Goal: Use online tool/utility: Utilize a website feature to perform a specific function

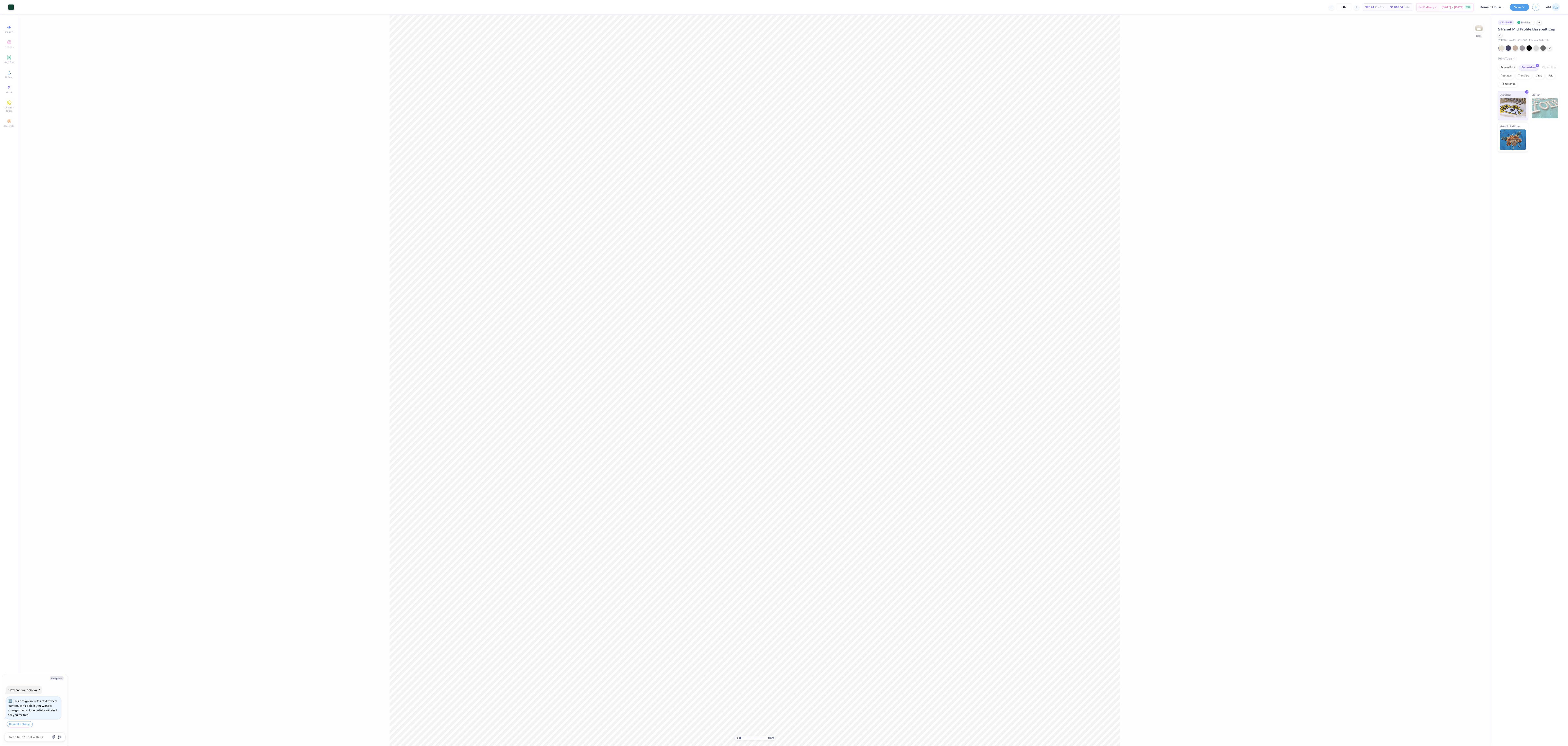
type textarea "x"
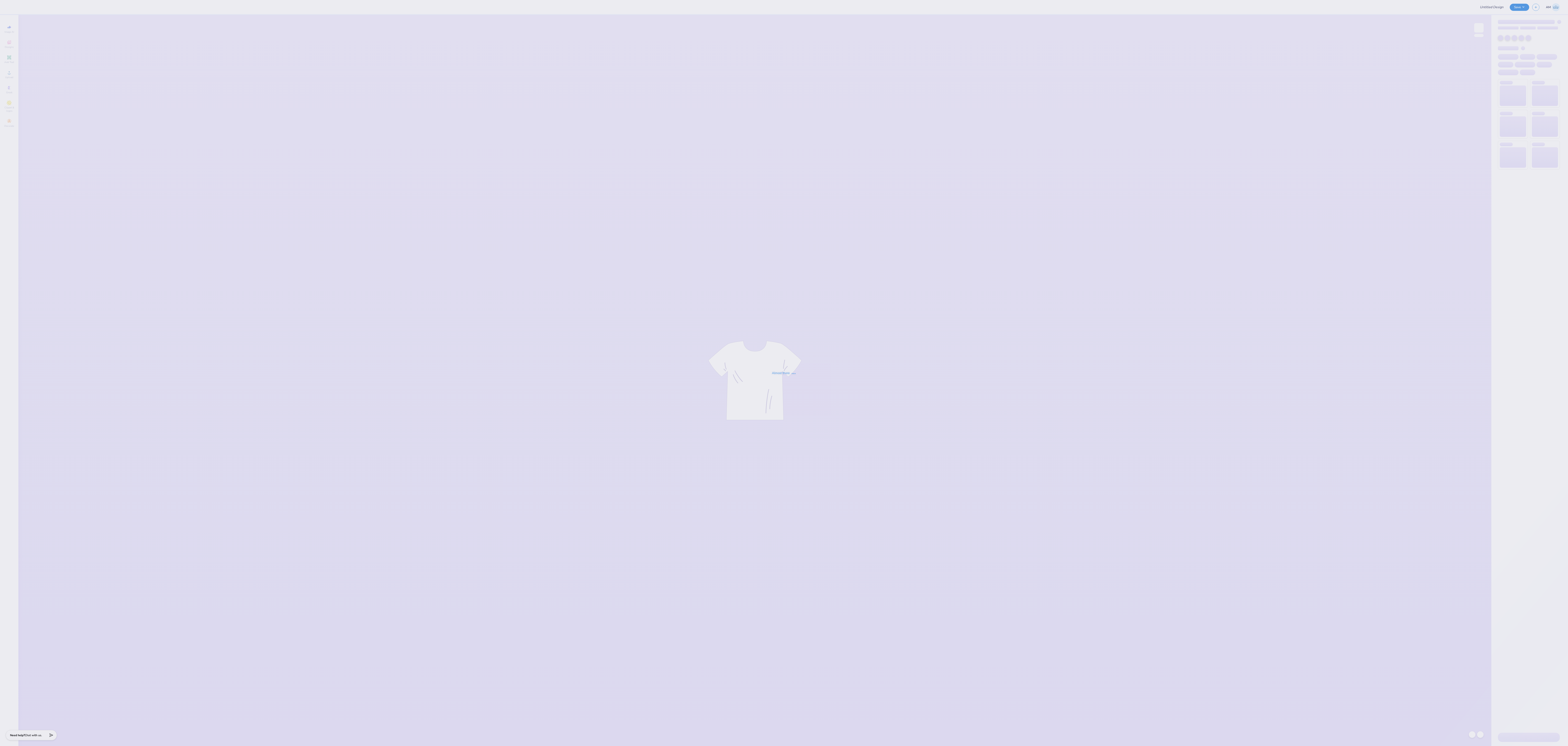
type input "Domain Housing Fair 25"
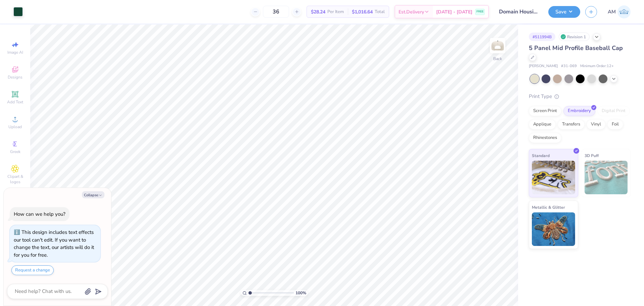
type textarea "x"
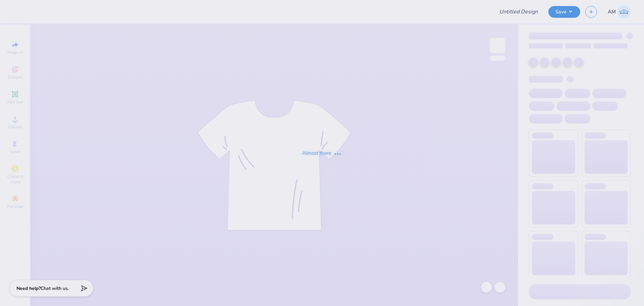
type input "Domain Housing Fair 25"
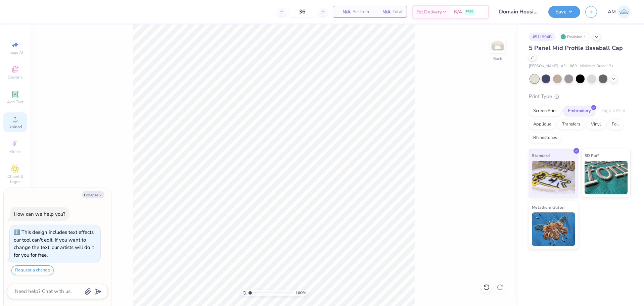
click at [11, 119] on icon at bounding box center [15, 119] width 8 height 8
type textarea "x"
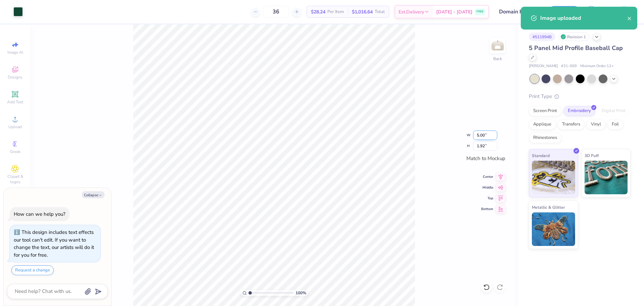
click at [481, 137] on input "5.00" at bounding box center [485, 135] width 24 height 9
type input "5"
type textarea "x"
type input "5.00"
type input "1.93"
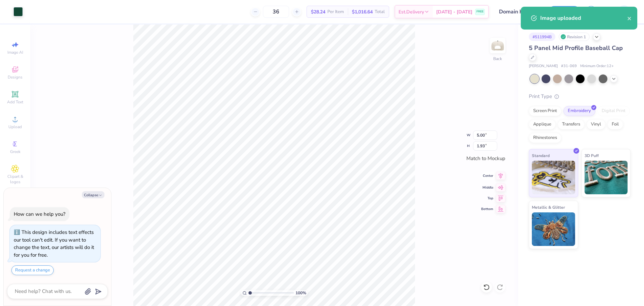
click at [501, 175] on icon at bounding box center [500, 176] width 9 height 8
click at [501, 187] on icon at bounding box center [500, 187] width 9 height 8
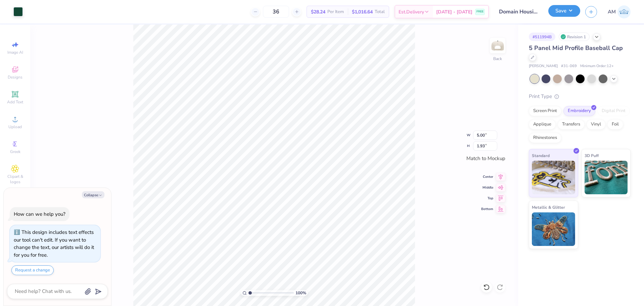
click at [568, 14] on button "Save" at bounding box center [564, 11] width 32 height 12
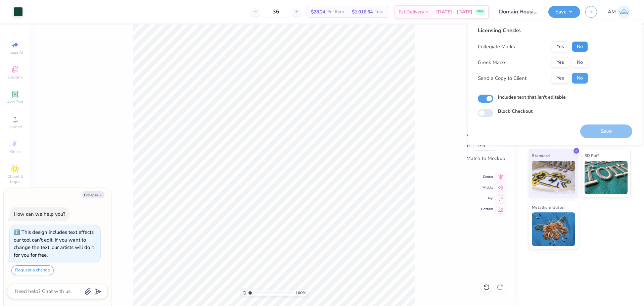
click at [579, 47] on button "No" at bounding box center [580, 46] width 16 height 11
click at [578, 61] on button "No" at bounding box center [580, 62] width 16 height 11
click at [558, 77] on button "Yes" at bounding box center [560, 78] width 17 height 11
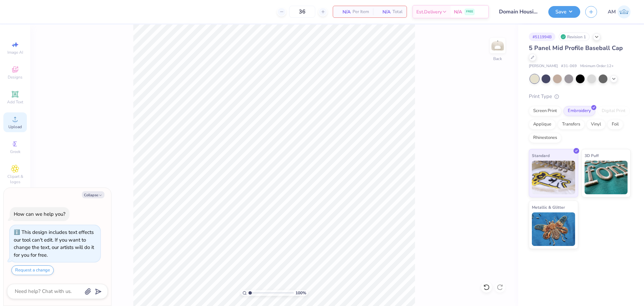
click at [17, 126] on span "Upload" at bounding box center [14, 126] width 13 height 5
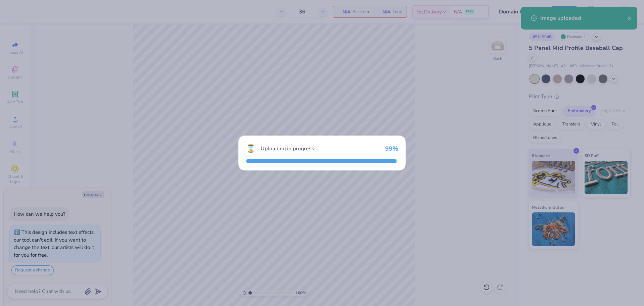
type textarea "x"
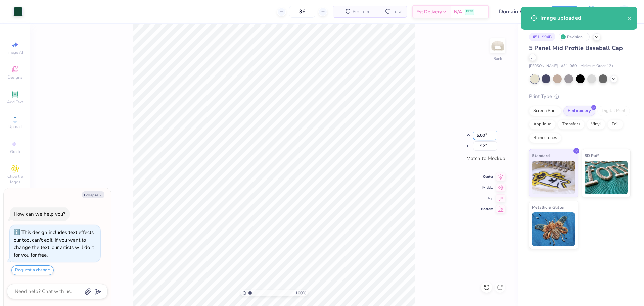
click at [482, 136] on input "5.00" at bounding box center [485, 135] width 24 height 9
type input "5"
type textarea "x"
type input "5.00"
type input "1.93"
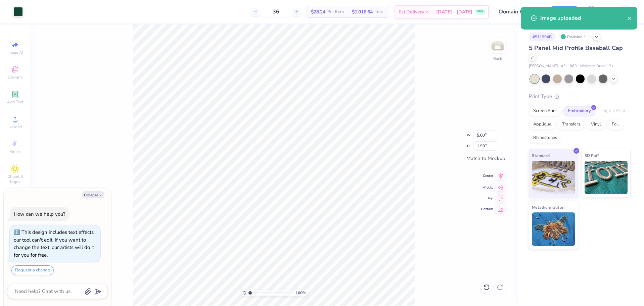
click at [499, 177] on icon at bounding box center [500, 176] width 9 height 8
click at [501, 187] on icon at bounding box center [501, 187] width 6 height 4
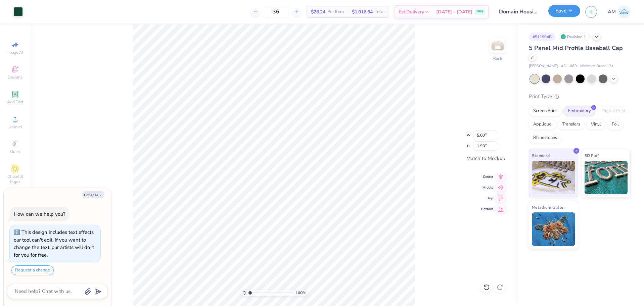
click at [570, 17] on button "Save" at bounding box center [564, 11] width 32 height 12
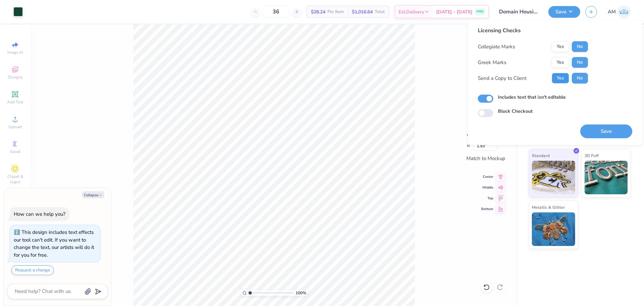
click at [562, 79] on button "Yes" at bounding box center [560, 78] width 17 height 11
click at [598, 130] on button "Save" at bounding box center [606, 132] width 52 height 14
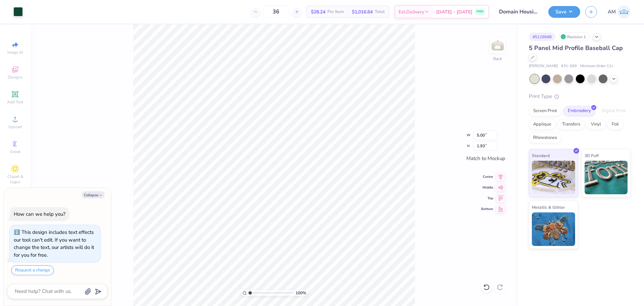
type textarea "x"
type input "1"
type textarea "x"
type input "1.49212329151837"
